Goal: Task Accomplishment & Management: Manage account settings

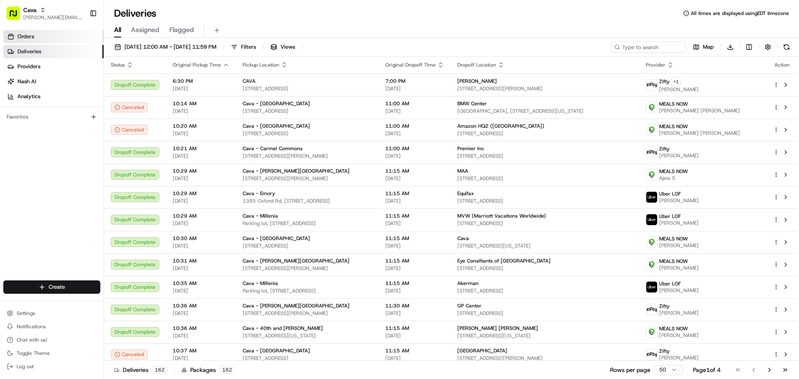
click at [82, 39] on link "Orders" at bounding box center [53, 36] width 100 height 13
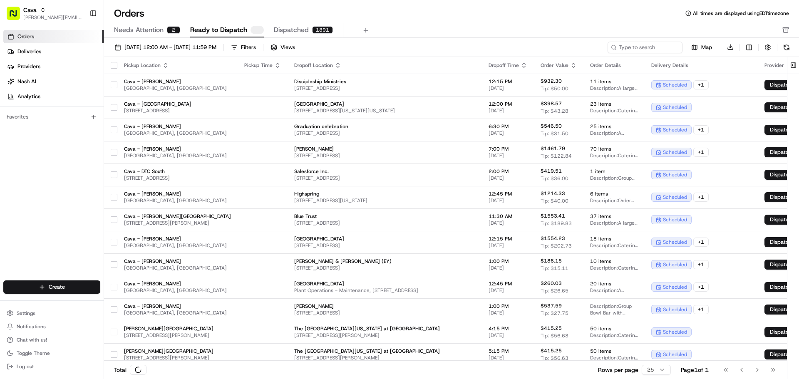
click at [139, 32] on span "Needs Attention" at bounding box center [139, 30] width 50 height 10
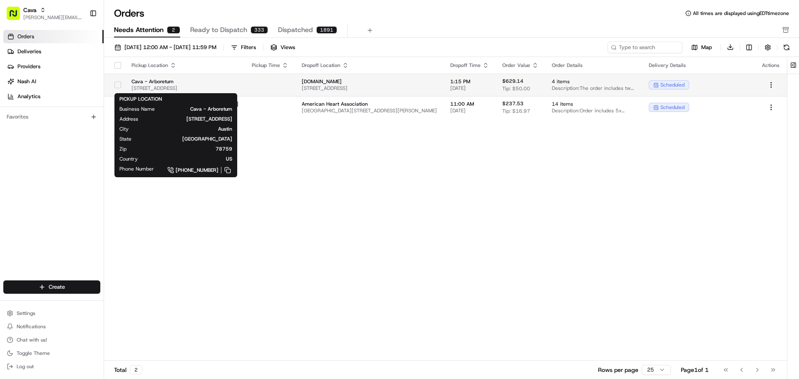
click at [194, 81] on span "Cava - Arboretum" at bounding box center [185, 81] width 107 height 7
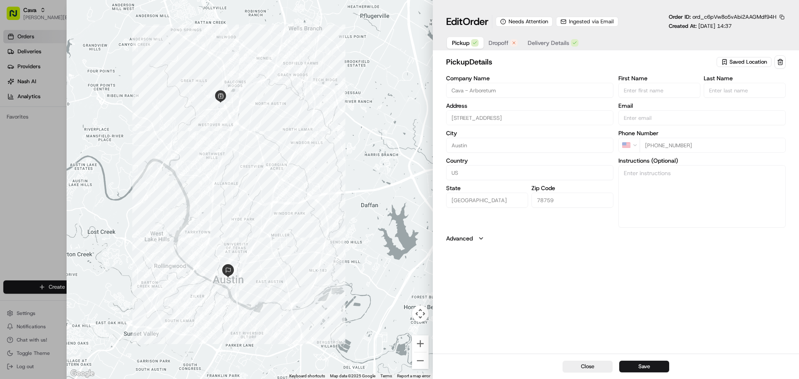
click at [501, 45] on span "Dropoff" at bounding box center [499, 43] width 20 height 8
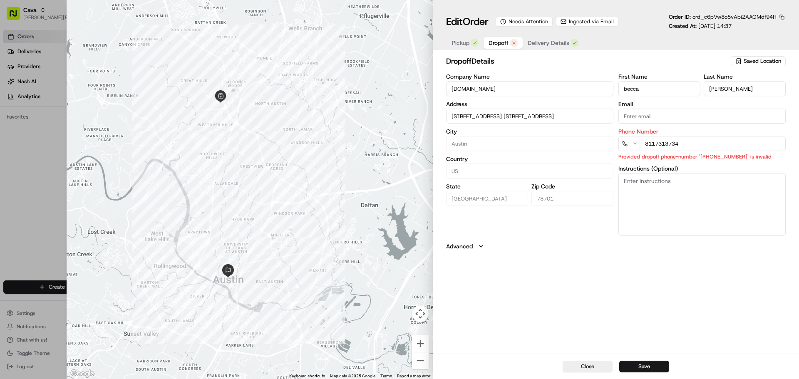
type input "[STREET_ADDRESS] [STREET_ADDRESS]"
drag, startPoint x: 688, startPoint y: 143, endPoint x: 635, endPoint y: 144, distance: 53.3
click at [635, 144] on div "8117313734" at bounding box center [702, 143] width 167 height 15
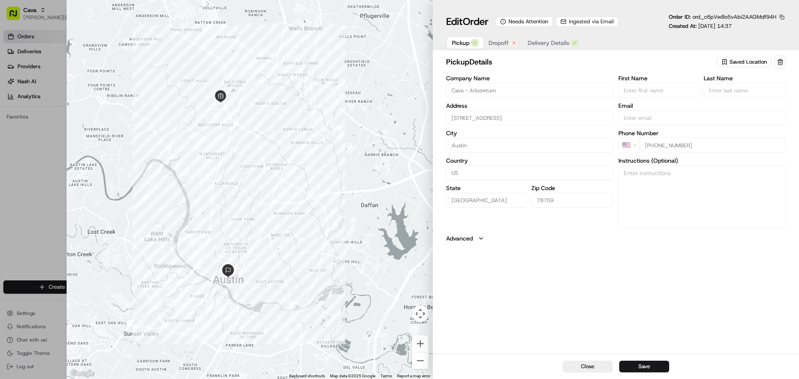
click at [457, 44] on span "Pickup" at bounding box center [460, 43] width 17 height 8
click at [495, 46] on span "Dropoff" at bounding box center [499, 43] width 20 height 8
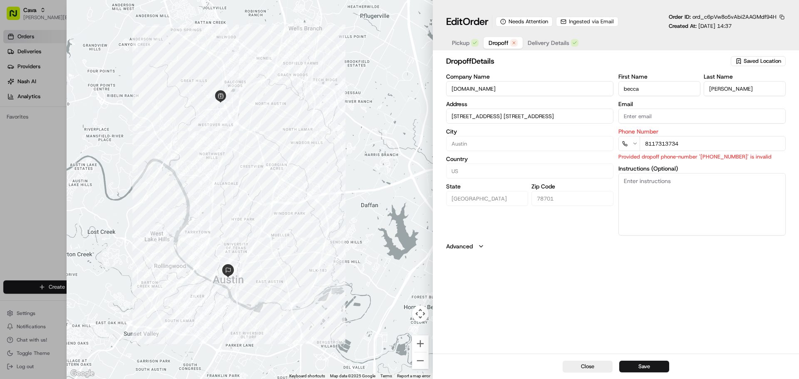
click at [538, 46] on span "Delivery Details" at bounding box center [549, 43] width 42 height 8
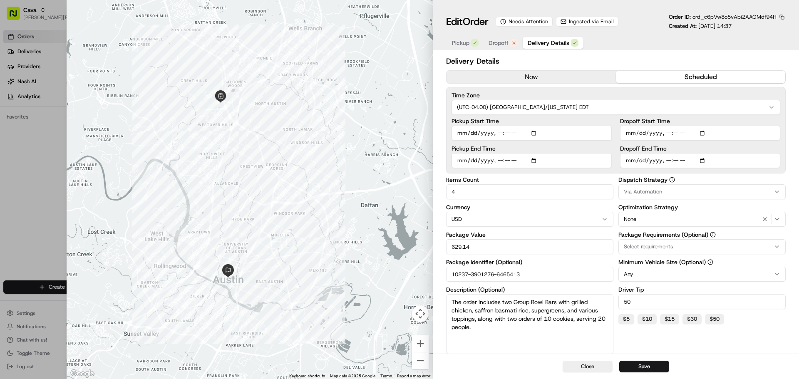
click at [503, 44] on span "Dropoff" at bounding box center [499, 43] width 20 height 8
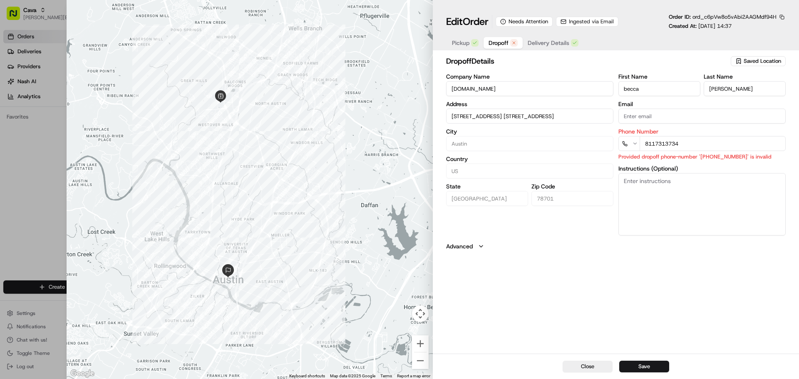
type input "[STREET_ADDRESS] [STREET_ADDRESS]"
click at [534, 45] on span "Delivery Details" at bounding box center [549, 43] width 42 height 8
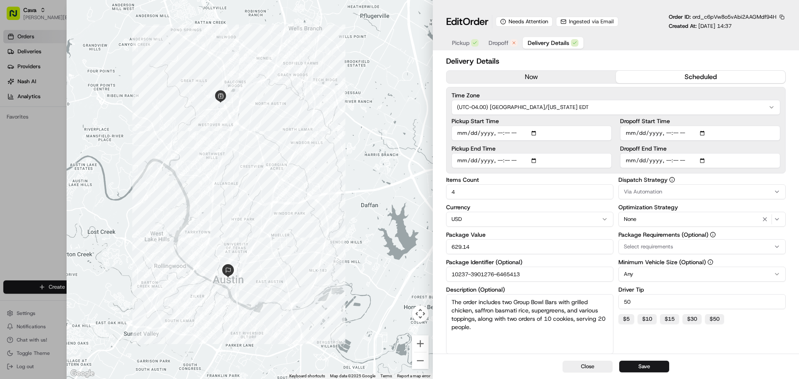
click at [538, 273] on input "10237-3901276-6465413" at bounding box center [529, 274] width 167 height 15
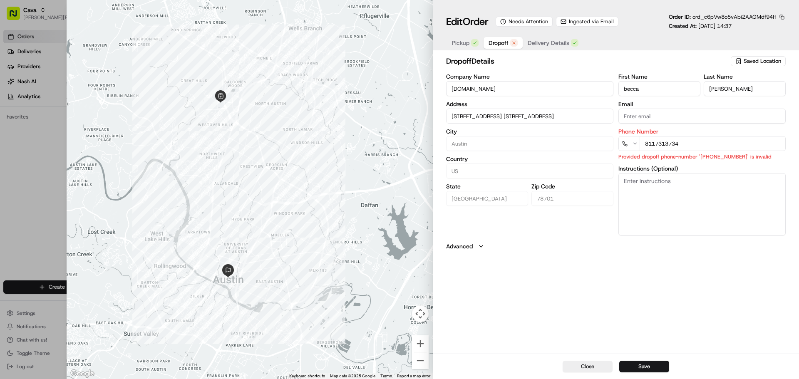
click at [495, 42] on span "Dropoff" at bounding box center [499, 43] width 20 height 8
type input "[STREET_ADDRESS] [STREET_ADDRESS]"
click at [466, 45] on span "Pickup" at bounding box center [460, 43] width 17 height 8
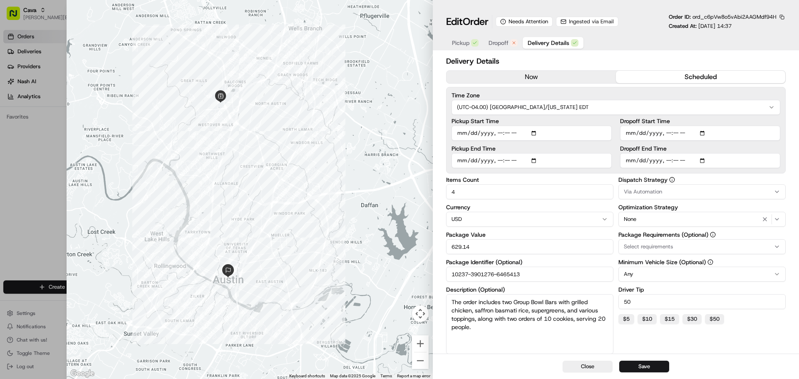
click at [547, 42] on span "Delivery Details" at bounding box center [549, 43] width 42 height 8
click at [590, 362] on button "Close" at bounding box center [588, 367] width 50 height 12
type input "1"
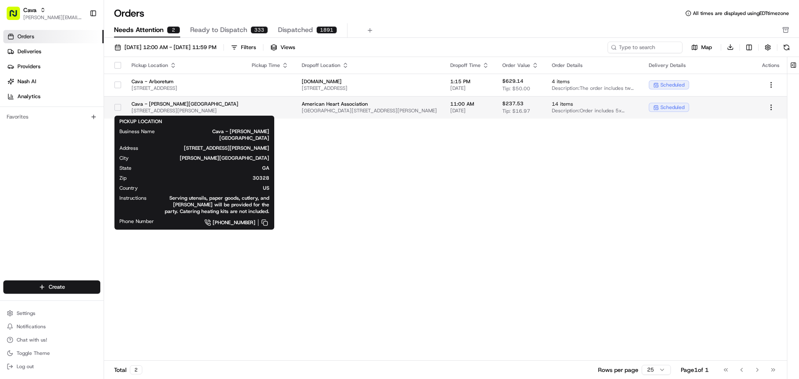
click at [197, 110] on span "[STREET_ADDRESS][PERSON_NAME]" at bounding box center [185, 110] width 107 height 7
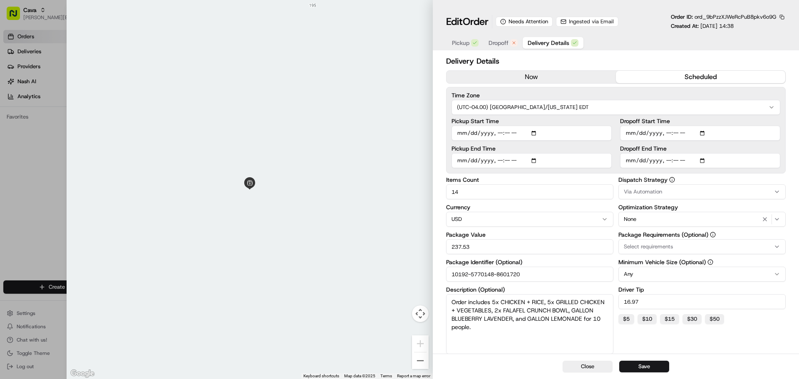
drag, startPoint x: 515, startPoint y: 47, endPoint x: 506, endPoint y: 47, distance: 8.3
click at [508, 47] on button "Dropoff" at bounding box center [503, 43] width 39 height 12
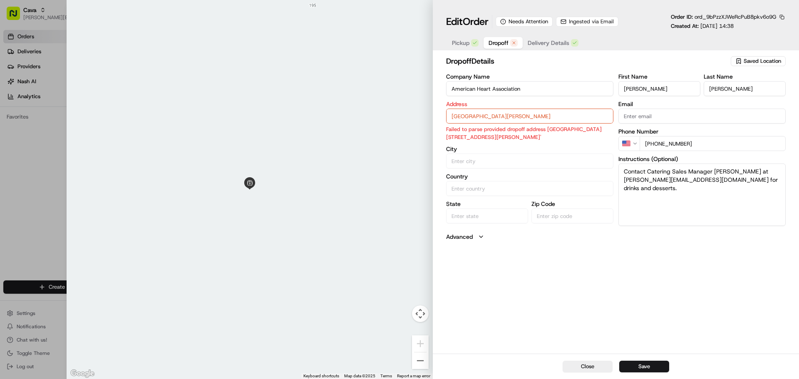
type input "[GEOGRAPHIC_DATA][PERSON_NAME]"
click at [552, 40] on span "Delivery Details" at bounding box center [549, 43] width 42 height 8
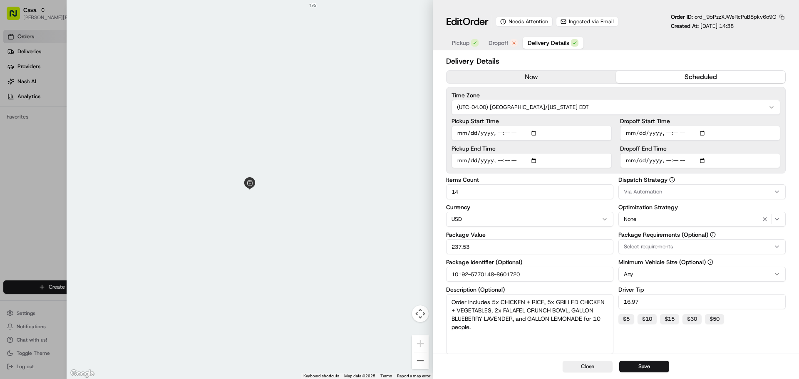
click at [556, 271] on input "10192-5770148-8601720" at bounding box center [529, 274] width 167 height 15
paste input "10192-5770148-8601720"
type input "10192-5770148-8601720"
click at [496, 42] on span "Dropoff" at bounding box center [499, 43] width 20 height 8
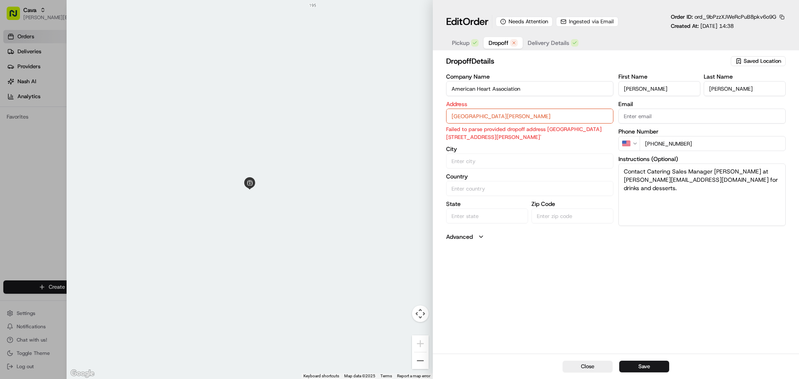
click at [731, 92] on input "[PERSON_NAME]" at bounding box center [745, 88] width 82 height 15
type input "[GEOGRAPHIC_DATA][PERSON_NAME]"
click at [463, 36] on div "Pickup Dropoff Delivery Details" at bounding box center [515, 42] width 138 height 15
click at [465, 44] on span "Pickup" at bounding box center [460, 43] width 17 height 8
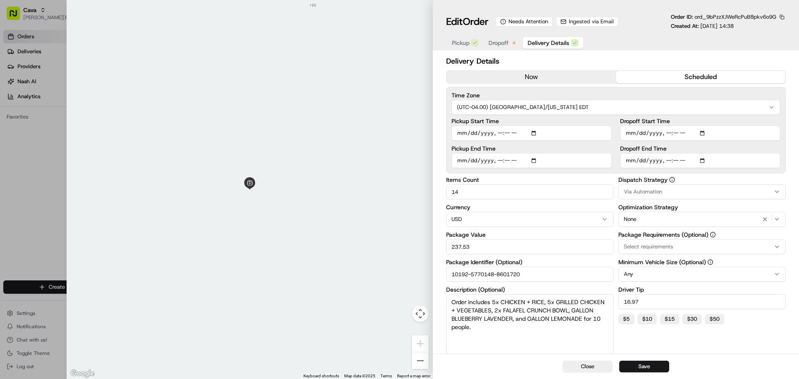
click at [535, 45] on span "Delivery Details" at bounding box center [549, 43] width 42 height 8
click at [499, 44] on span "Dropoff" at bounding box center [499, 43] width 20 height 8
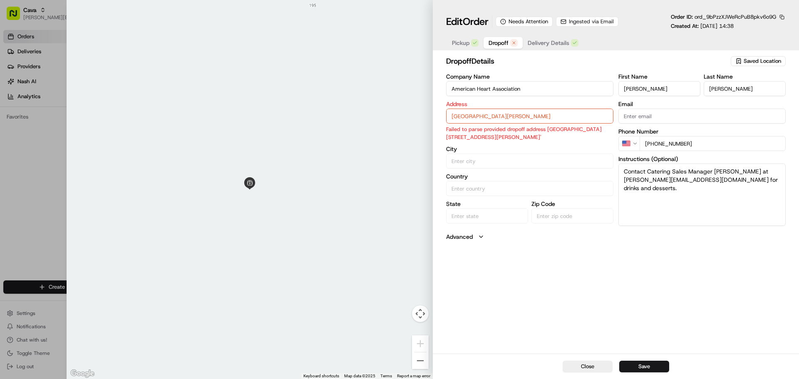
click at [498, 117] on input "[GEOGRAPHIC_DATA][PERSON_NAME]" at bounding box center [529, 116] width 167 height 15
click at [548, 112] on input "[GEOGRAPHIC_DATA][STREET_ADDRESS][PERSON_NAME]" at bounding box center [529, 116] width 167 height 15
paste input "[STREET_ADDRESS]"
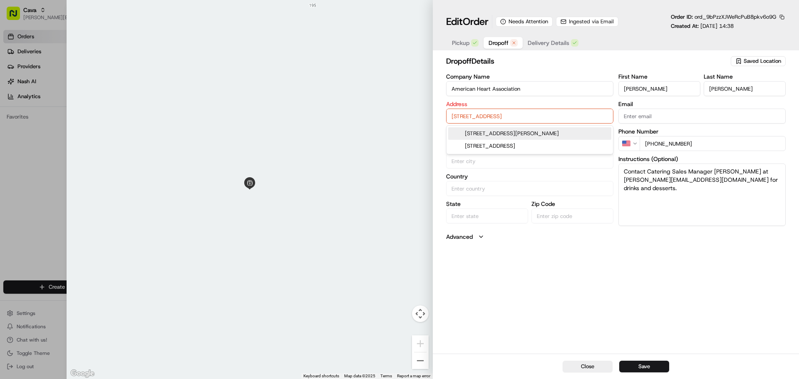
type input "[GEOGRAPHIC_DATA][STREET_ADDRESS][PERSON_NAME]"
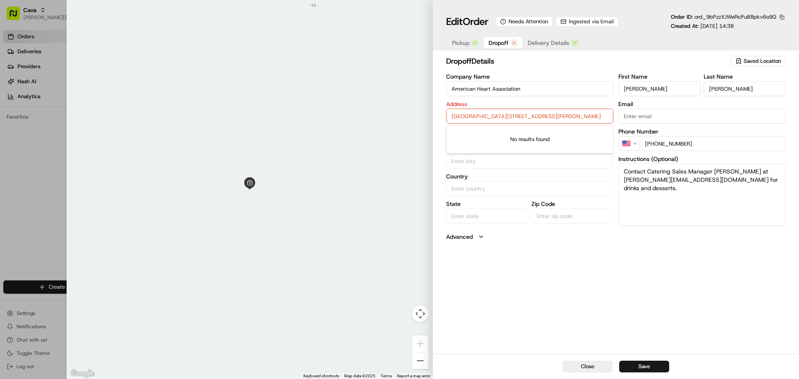
click at [713, 285] on div "dropoff Details Saved Location Company Name American Heart Association Address …" at bounding box center [616, 204] width 366 height 300
click at [463, 47] on span "Pickup" at bounding box center [460, 43] width 17 height 8
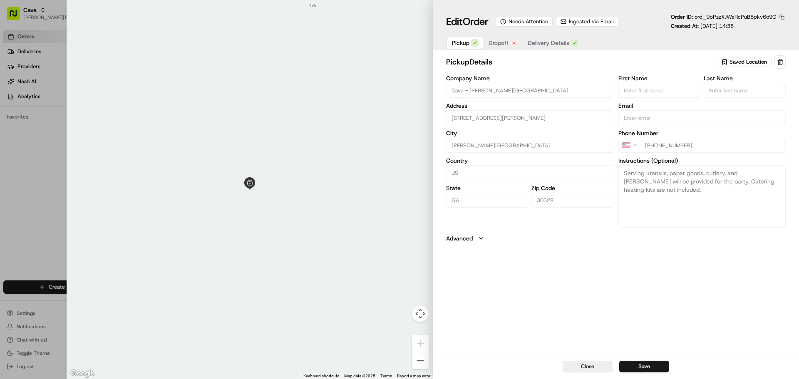
click at [559, 44] on span "Delivery Details" at bounding box center [549, 43] width 42 height 8
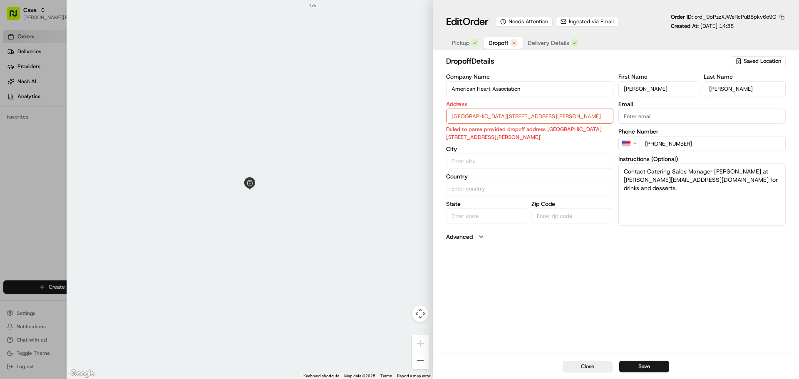
click at [506, 43] on span "Dropoff" at bounding box center [499, 43] width 20 height 8
click at [540, 41] on span "Delivery Details" at bounding box center [549, 43] width 42 height 8
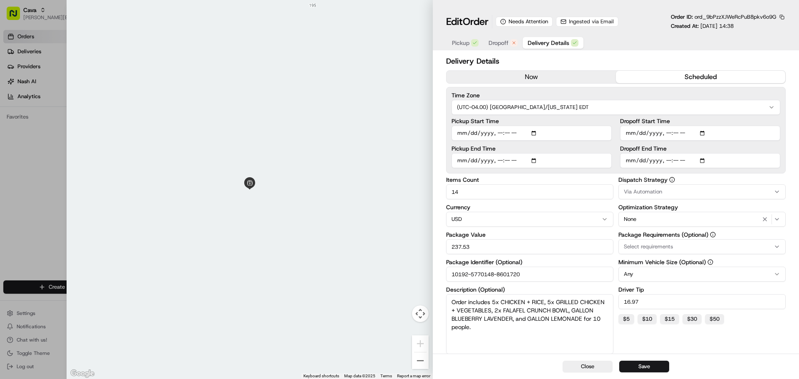
click at [537, 272] on input "10192-5770148-8601720" at bounding box center [529, 274] width 167 height 15
drag, startPoint x: 0, startPoint y: 151, endPoint x: 495, endPoint y: 37, distance: 507.7
click at [495, 37] on button "Dropoff" at bounding box center [503, 43] width 39 height 12
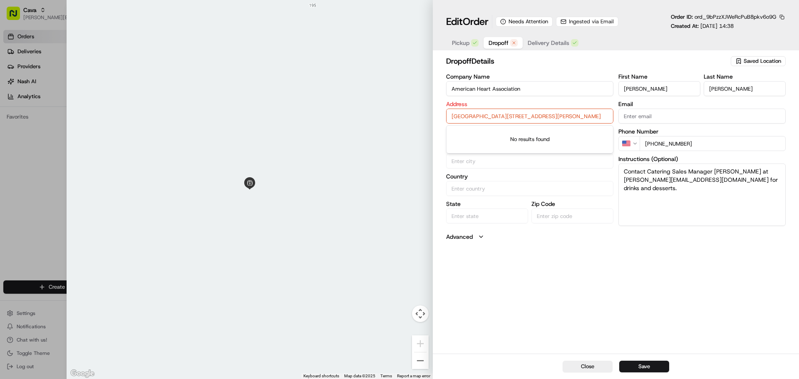
drag, startPoint x: 581, startPoint y: 116, endPoint x: 437, endPoint y: 118, distance: 144.1
click at [437, 118] on div "dropoff Details Saved Location Company Name American Heart Association Address …" at bounding box center [616, 204] width 366 height 300
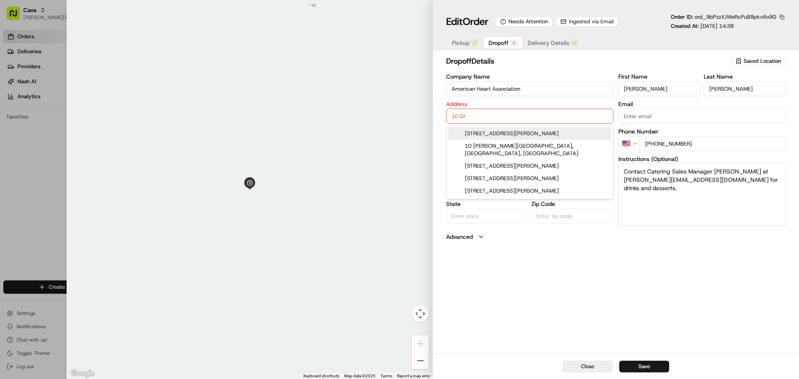
click at [546, 116] on input "10 Gl" at bounding box center [529, 116] width 167 height 15
drag, startPoint x: 546, startPoint y: 116, endPoint x: 325, endPoint y: 100, distance: 221.2
click at [326, 100] on div "Close ← Move left → Move right ↑ Move up ↓ Move down + Zoom in - Zoom out Home …" at bounding box center [433, 189] width 733 height 379
paste input "[URL][DOMAIN_NAME]"
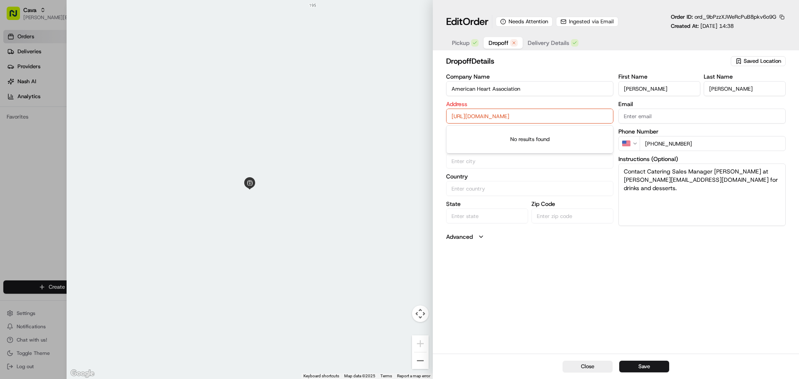
type input "[URL][DOMAIN_NAME]"
click at [565, 122] on input "[URL][DOMAIN_NAME]" at bounding box center [529, 116] width 167 height 15
paste input "[STREET_ADDRESS]"
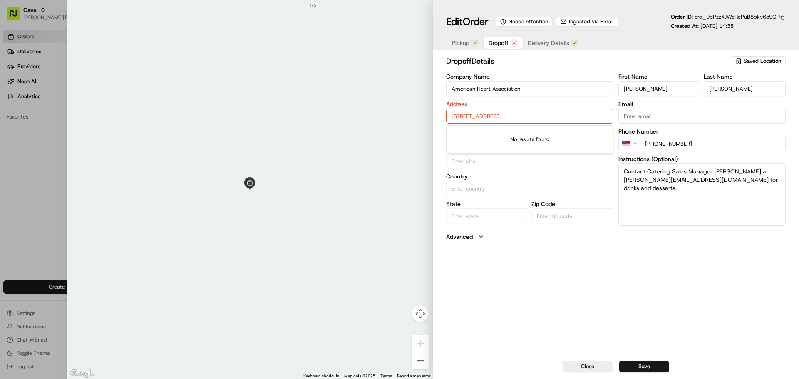
click at [504, 117] on input "[STREET_ADDRESS]" at bounding box center [529, 116] width 167 height 15
click at [526, 140] on div "[STREET_ADDRESS][PERSON_NAME]" at bounding box center [529, 133] width 163 height 12
type input "[STREET_ADDRESS][PERSON_NAME]"
type input "[PERSON_NAME][GEOGRAPHIC_DATA]"
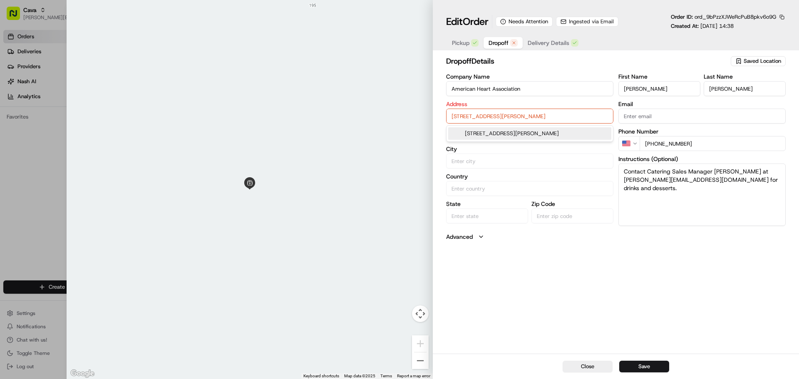
type input "[GEOGRAPHIC_DATA]"
type input "GA"
type input "30328"
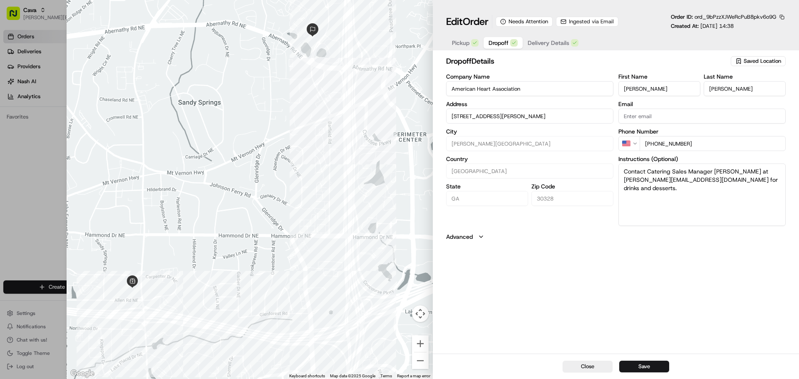
click at [506, 117] on input "[STREET_ADDRESS][PERSON_NAME]" at bounding box center [529, 116] width 167 height 15
click at [599, 223] on div "Company Name American Heart Association Address [STREET_ADDRESS][PERSON_NAME] C…" at bounding box center [529, 150] width 167 height 152
click at [533, 117] on input "[STREET_ADDRESS][PERSON_NAME]" at bounding box center [529, 116] width 167 height 15
drag, startPoint x: 498, startPoint y: 117, endPoint x: 564, endPoint y: 115, distance: 65.8
click at [564, 115] on input "[STREET_ADDRESS][PERSON_NAME]" at bounding box center [529, 116] width 167 height 15
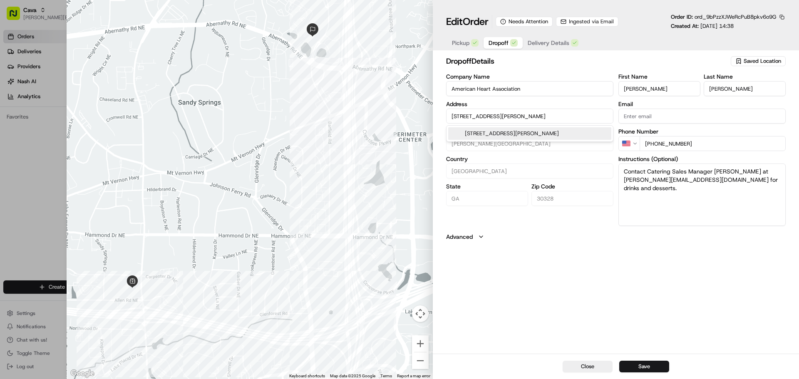
click at [565, 133] on div "[STREET_ADDRESS][PERSON_NAME]" at bounding box center [529, 133] width 163 height 12
type input "[STREET_ADDRESS][PERSON_NAME]"
click at [625, 169] on textarea "Contact Catering Sales Manager [PERSON_NAME] at [PERSON_NAME][EMAIL_ADDRESS][DO…" at bounding box center [702, 195] width 167 height 62
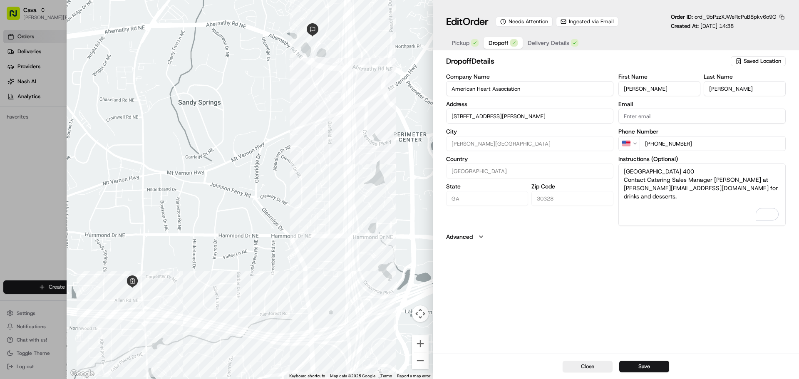
type textarea "[GEOGRAPHIC_DATA] 400 Contact Catering Sales Manager [PERSON_NAME] at [PERSON_N…"
click at [509, 117] on input "[STREET_ADDRESS][PERSON_NAME]" at bounding box center [529, 116] width 167 height 15
click at [537, 140] on div "[STREET_ADDRESS][PERSON_NAME]" at bounding box center [529, 133] width 163 height 12
type input "[STREET_ADDRESS][PERSON_NAME]"
click at [653, 364] on button "Save" at bounding box center [645, 367] width 50 height 12
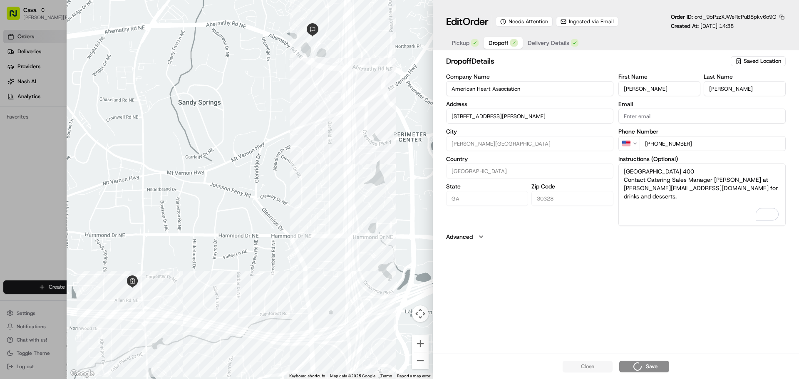
type input "+1"
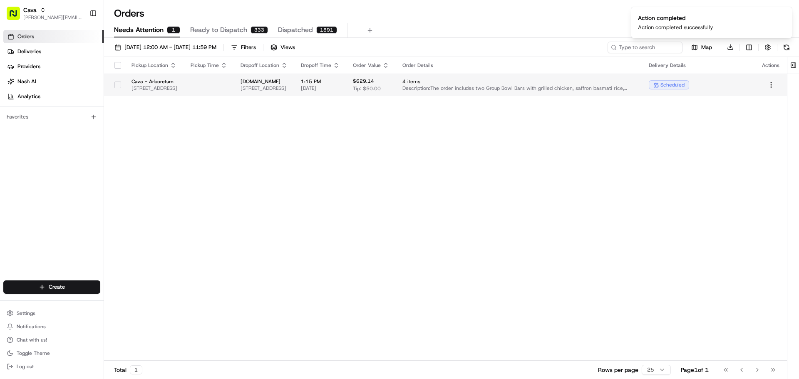
click at [177, 84] on span "Cava - Arboretum" at bounding box center [155, 81] width 46 height 7
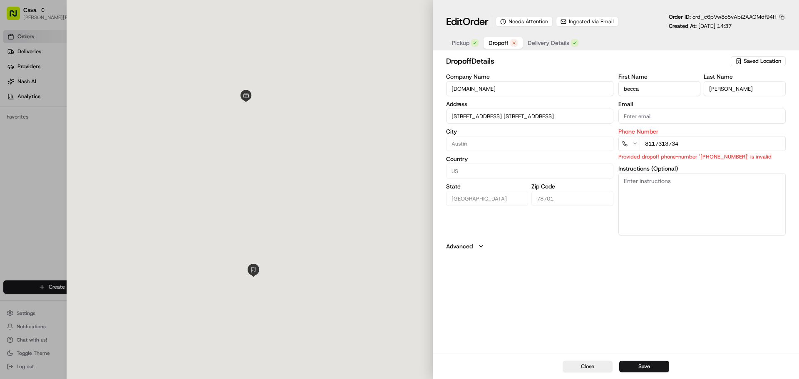
type input "[STREET_ADDRESS] [STREET_ADDRESS]"
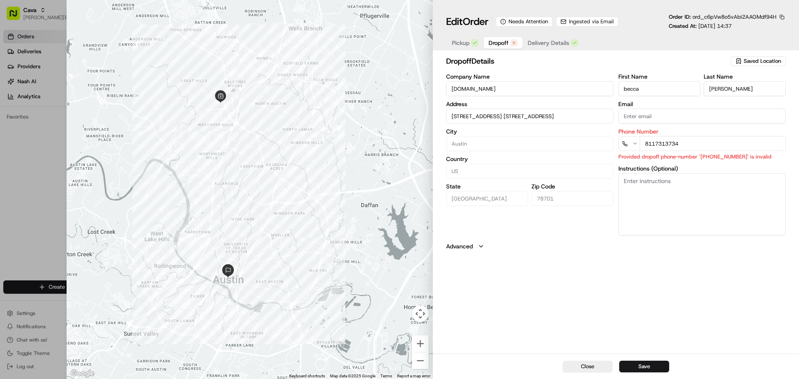
click at [459, 38] on button "Pickup" at bounding box center [465, 43] width 37 height 12
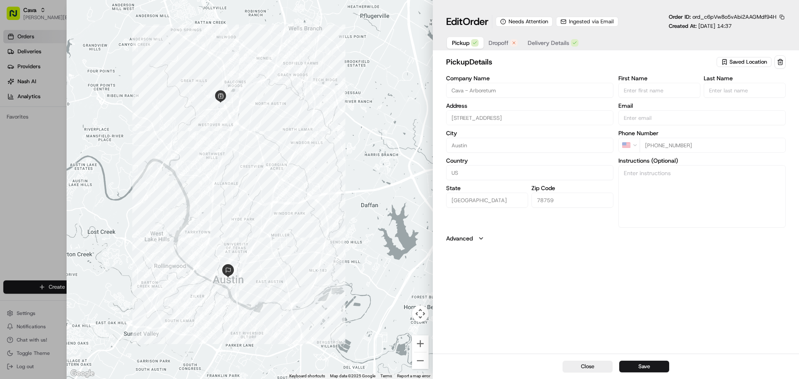
click at [562, 34] on div "Edit Order Needs Attention Ingested via Email Order ID: ord_c6pVw8o5vAbi2AAGMdf…" at bounding box center [616, 31] width 340 height 37
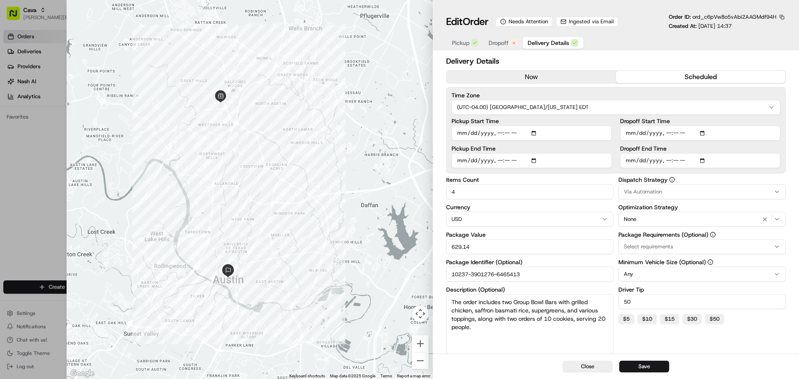
click at [562, 44] on span "Delivery Details" at bounding box center [549, 43] width 42 height 8
drag, startPoint x: 538, startPoint y: 271, endPoint x: 372, endPoint y: 237, distance: 169.6
click at [372, 237] on div "Close ← Move left → Move right ↑ Move up ↓ Move down + Zoom in - Zoom out Home …" at bounding box center [433, 189] width 733 height 379
click at [493, 44] on span "Dropoff" at bounding box center [499, 43] width 20 height 8
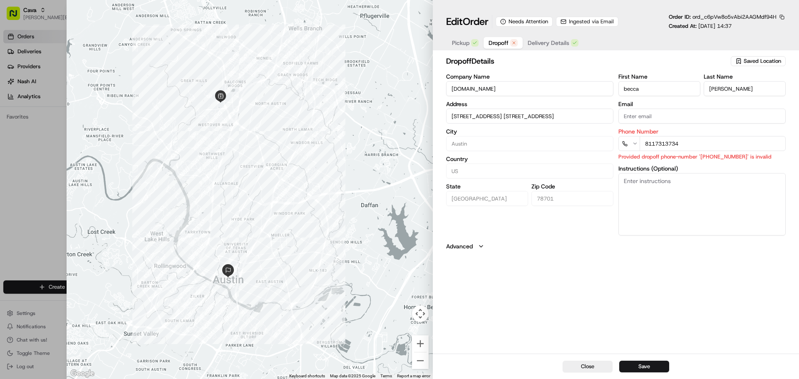
click at [652, 143] on input "8117313734" at bounding box center [713, 143] width 146 height 15
click at [691, 144] on input "8117313734" at bounding box center [713, 143] width 146 height 15
drag, startPoint x: 672, startPoint y: 142, endPoint x: 622, endPoint y: 142, distance: 49.6
click at [622, 142] on div "8117313734" at bounding box center [702, 143] width 167 height 15
type input "[STREET_ADDRESS] [STREET_ADDRESS]"
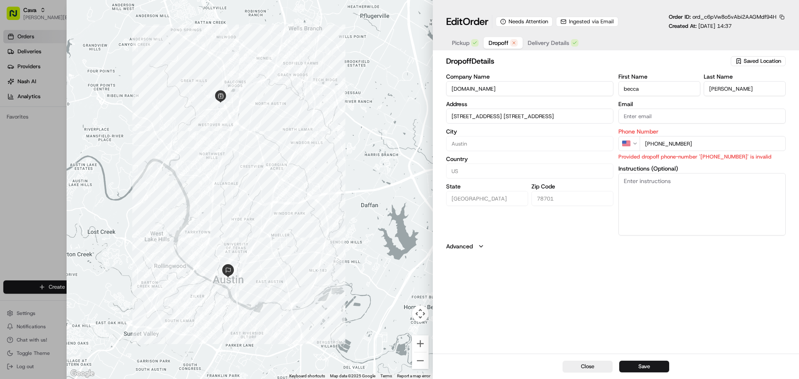
type input "[PHONE_NUMBER]"
click at [747, 212] on textarea "Instructions (Optional)" at bounding box center [702, 204] width 167 height 62
click at [688, 284] on div "dropoff Details Saved Location Company Name [DOMAIN_NAME] Address [STREET_ADDRE…" at bounding box center [616, 204] width 366 height 300
click at [642, 366] on button "Save" at bounding box center [645, 367] width 50 height 12
type input "[STREET_ADDRESS] [STREET_ADDRESS]"
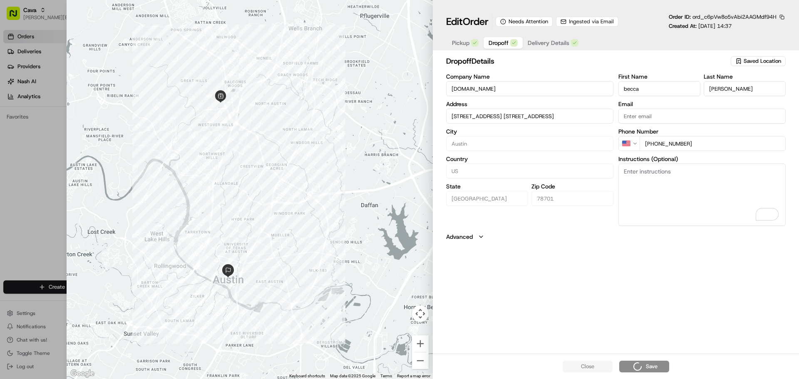
type input "[STREET_ADDRESS] [STREET_ADDRESS]"
type input "+1"
